Goal: Obtain resource: Obtain resource

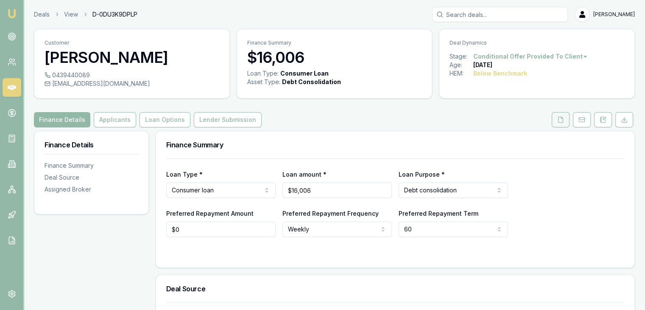
click at [559, 121] on icon at bounding box center [560, 120] width 5 height 6
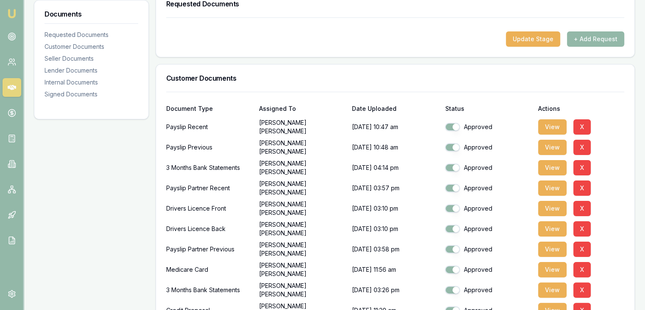
scroll to position [170, 0]
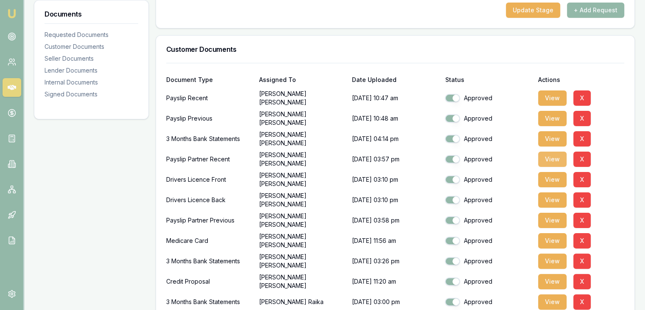
click at [552, 154] on button "View" at bounding box center [552, 158] width 28 height 15
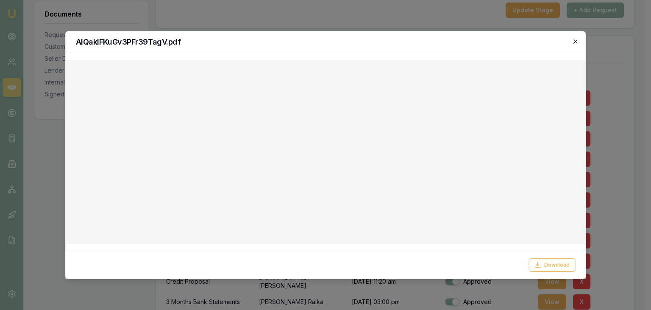
click at [577, 40] on icon "button" at bounding box center [575, 41] width 7 height 7
